Goal: Share content: Share content

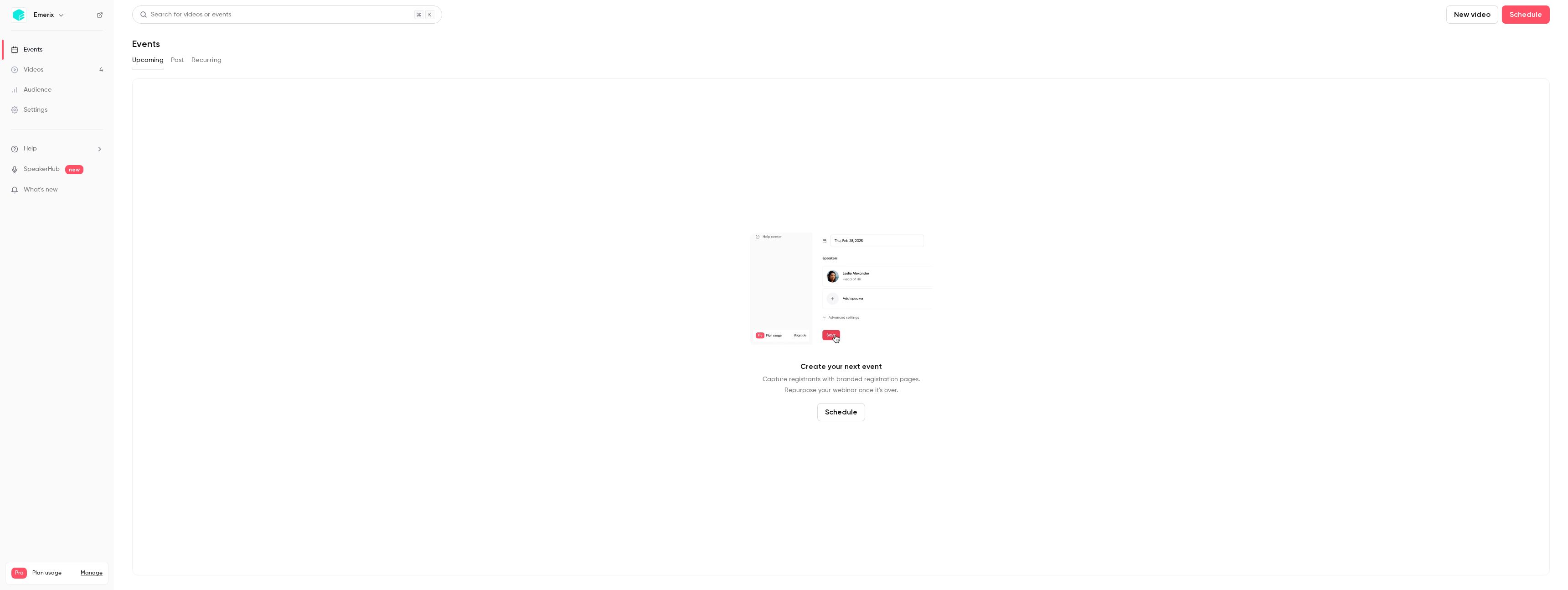
click at [46, 62] on link "Videos 4" at bounding box center [57, 69] width 114 height 20
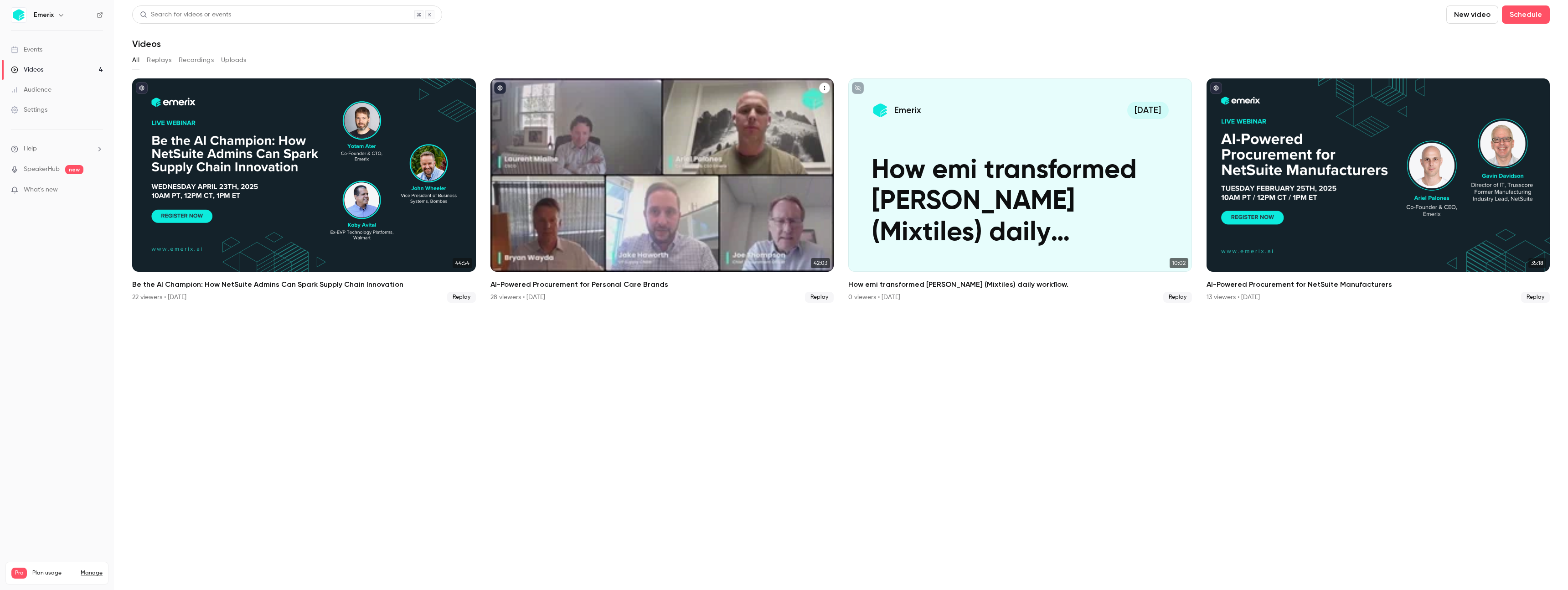
click at [597, 90] on div "AI-Powered Procurement for Personal Care Brands" at bounding box center [662, 175] width 344 height 194
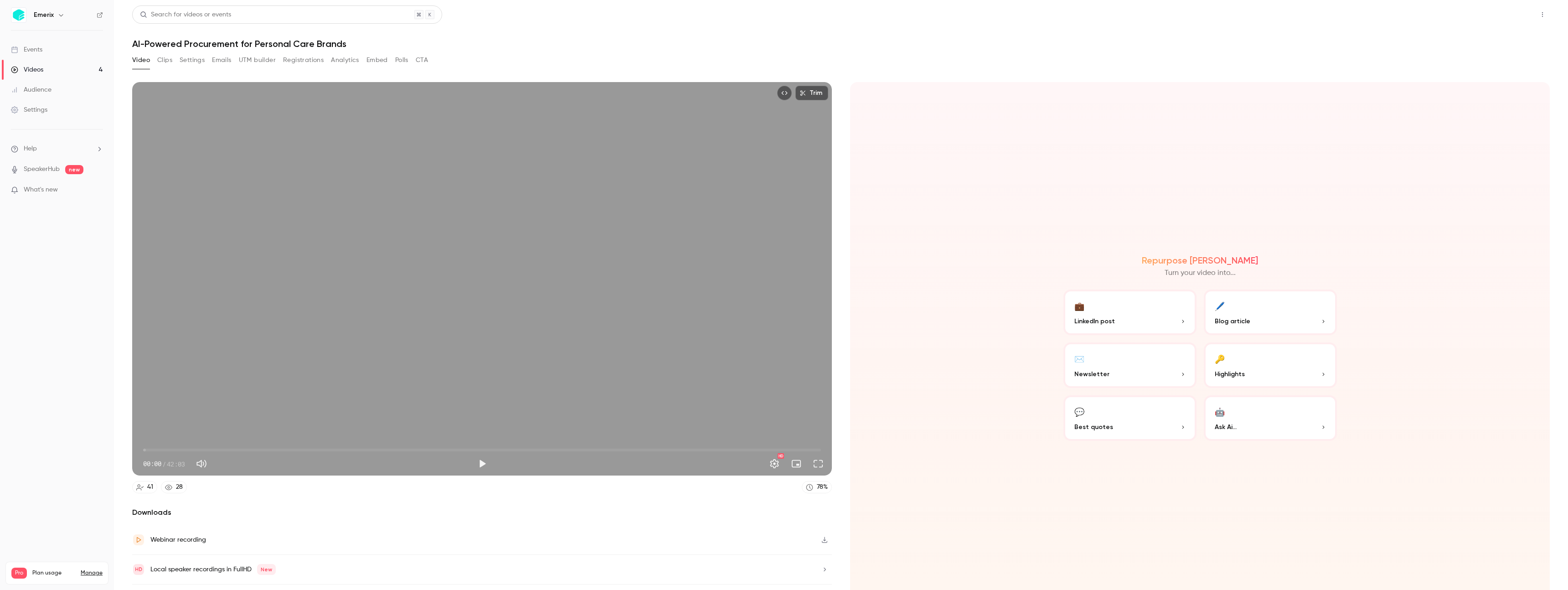
click at [1500, 16] on button "Share" at bounding box center [1510, 15] width 36 height 18
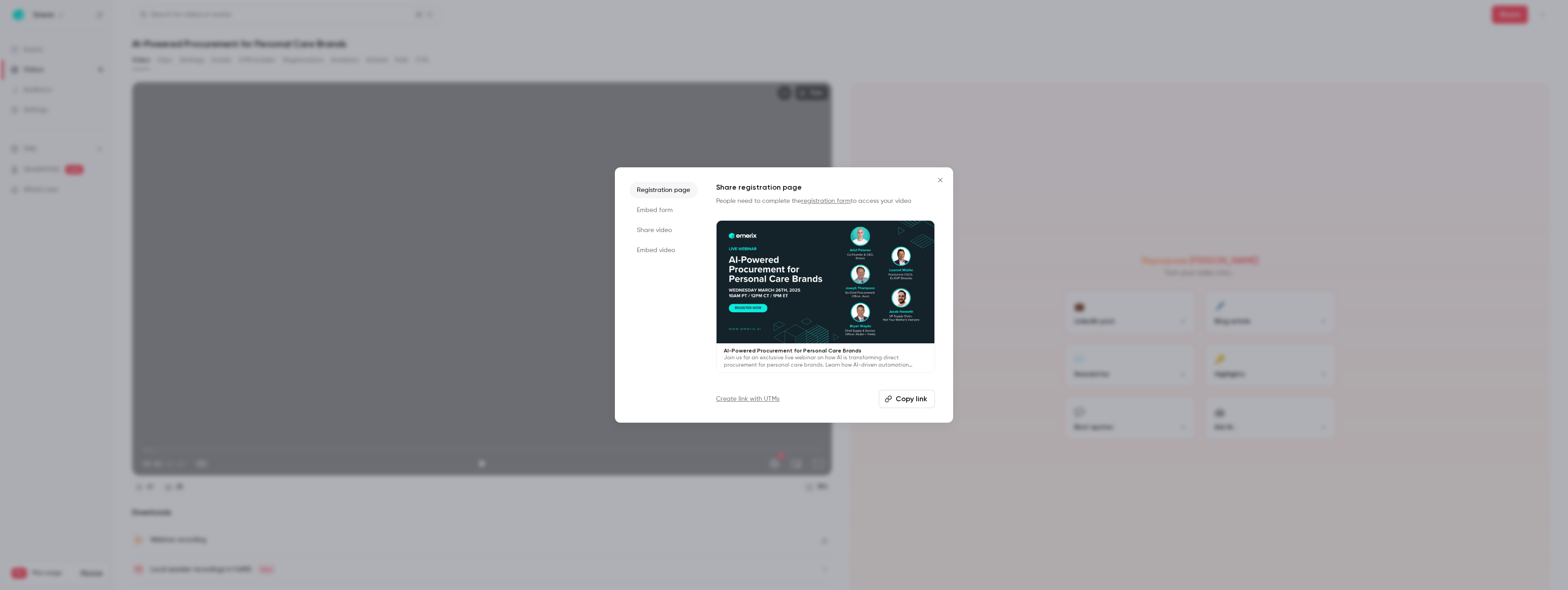
click at [919, 396] on button "Copy link" at bounding box center [907, 399] width 56 height 18
click at [937, 180] on icon "Close" at bounding box center [940, 180] width 11 height 7
